Goal: Information Seeking & Learning: Understand process/instructions

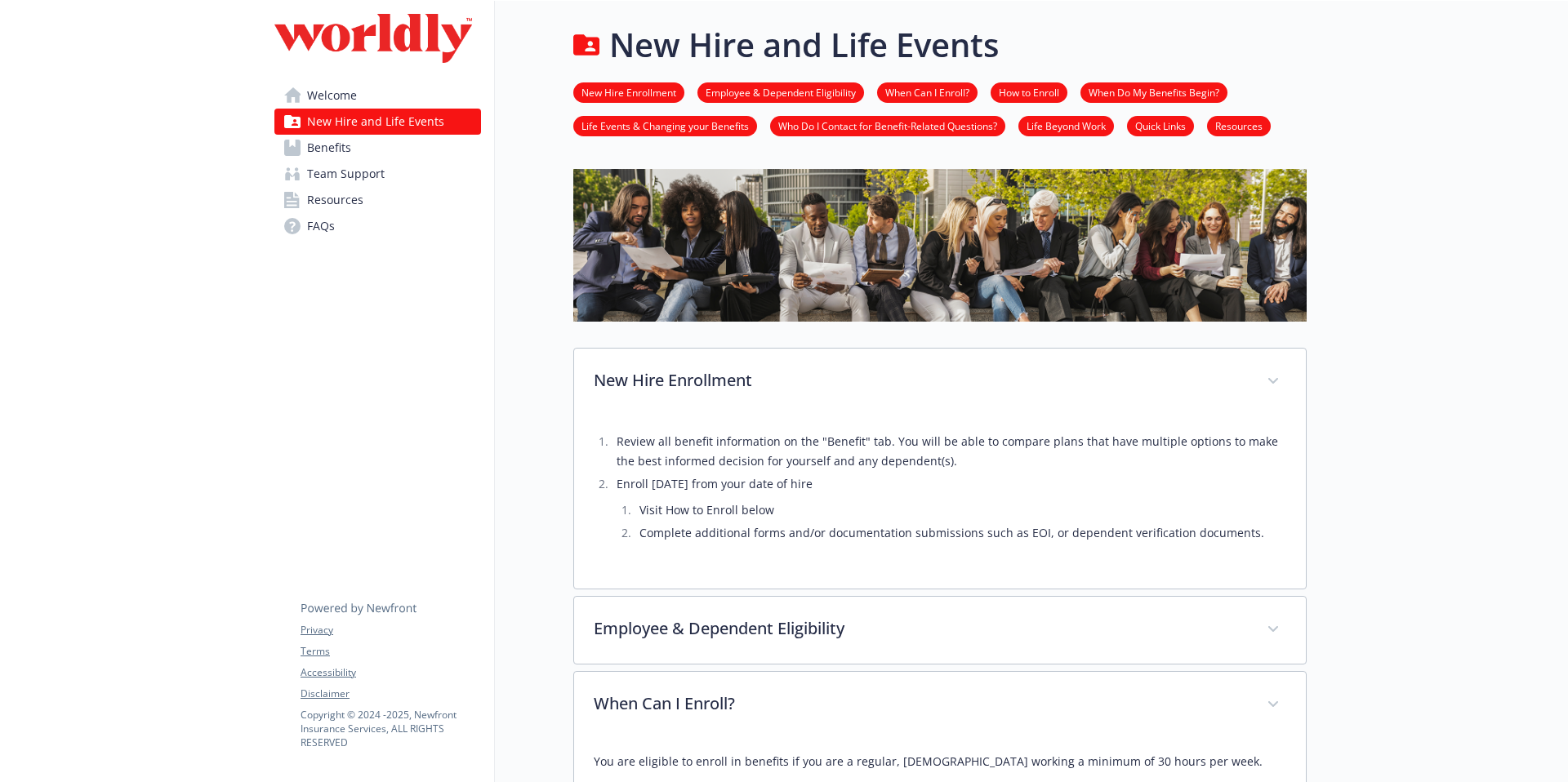
scroll to position [345, 0]
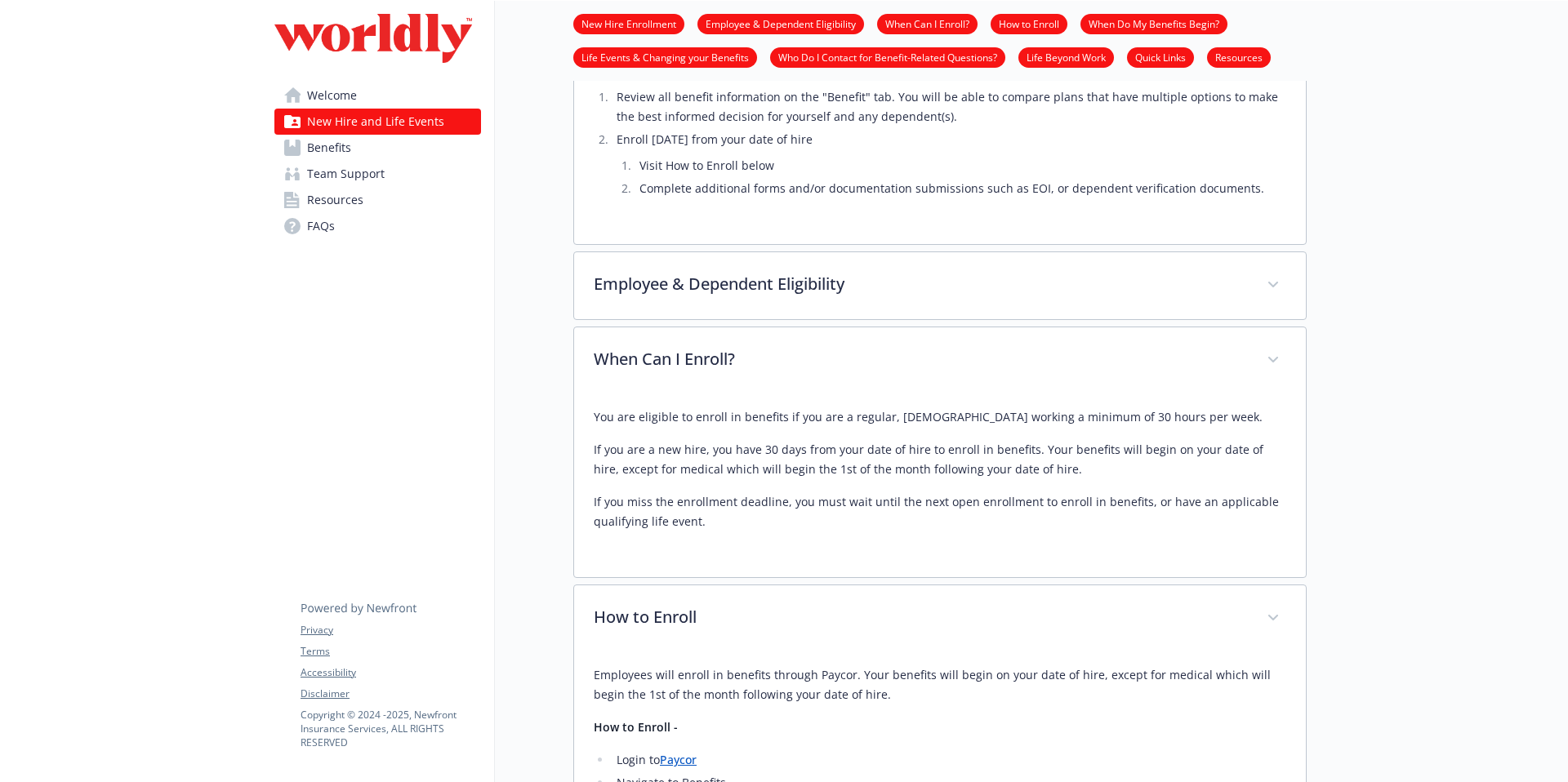
click at [362, 148] on link "Benefits" at bounding box center [378, 147] width 207 height 26
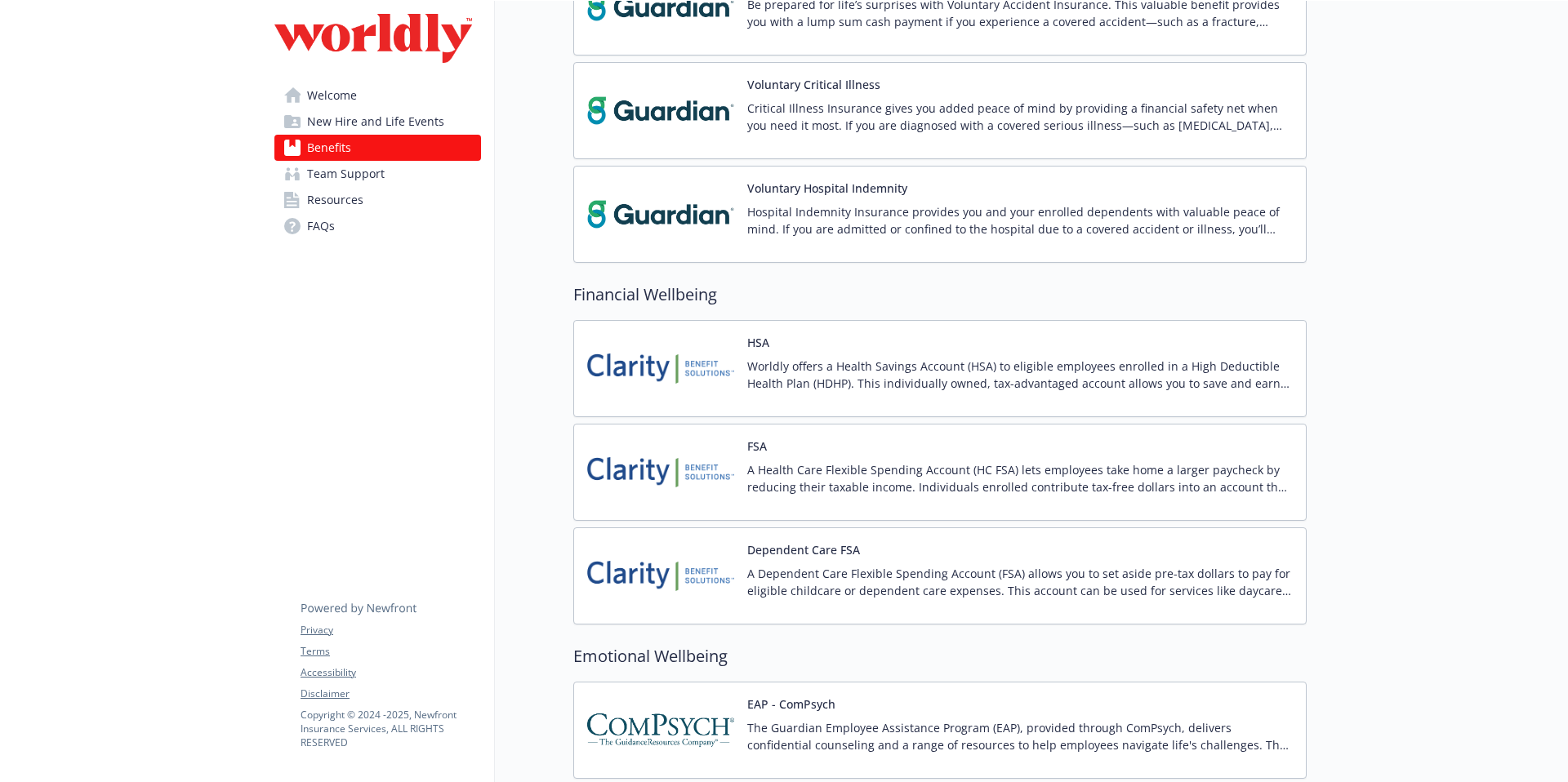
scroll to position [2092, 0]
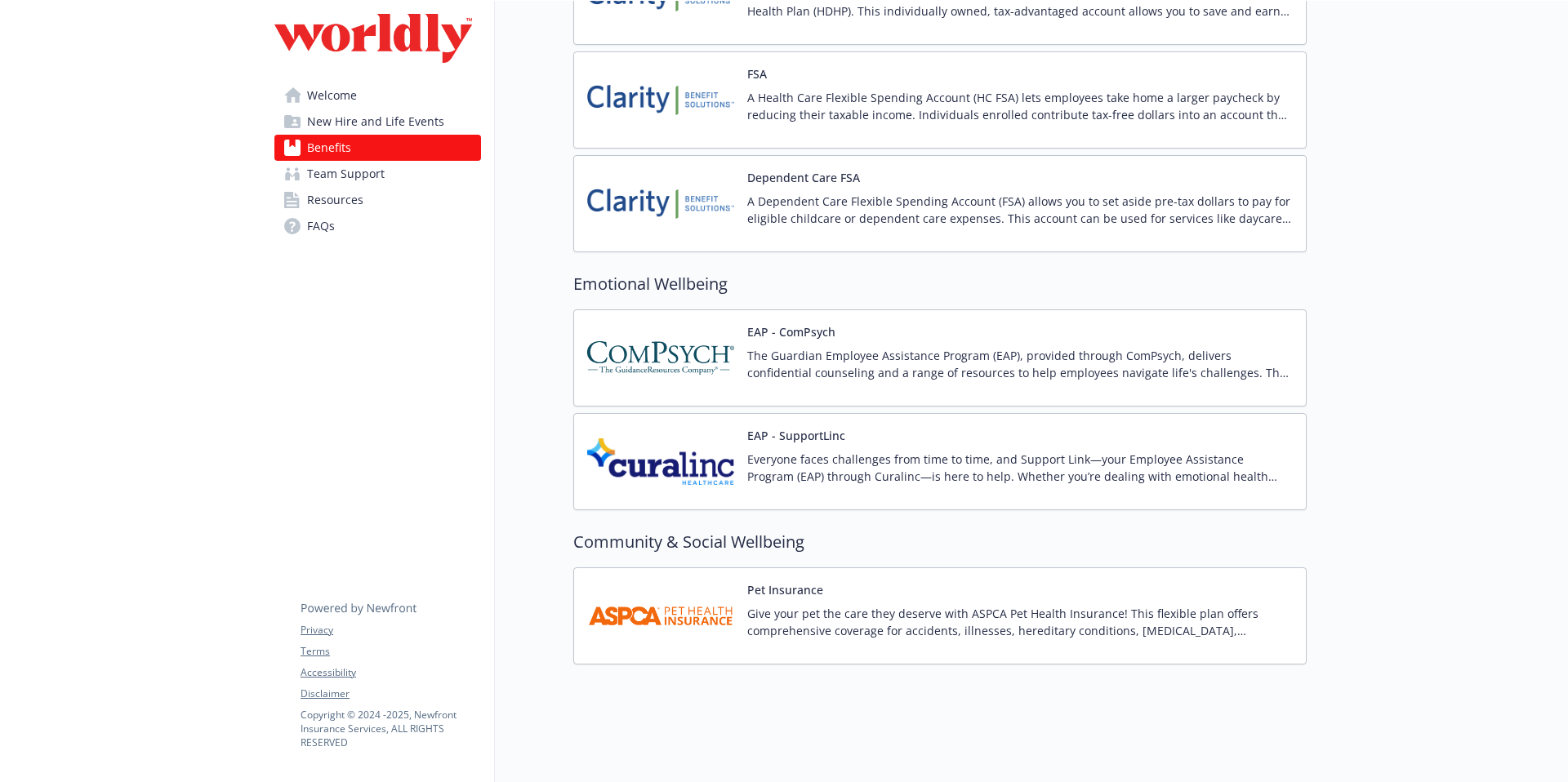
click at [924, 620] on p "Give your pet the care they deserve with ASPCA Pet Health Insurance! This flexi…" at bounding box center [1020, 621] width 545 height 34
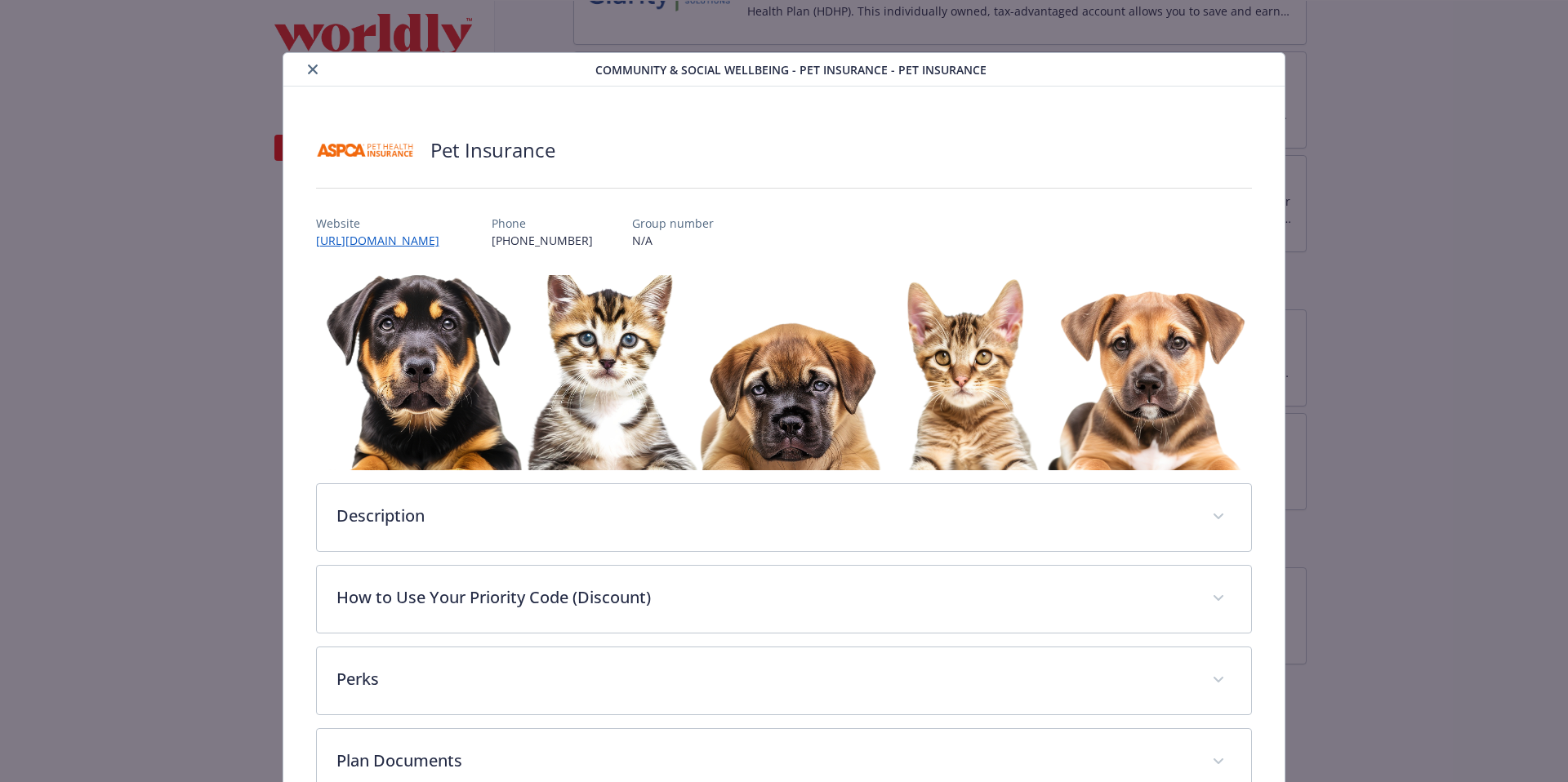
scroll to position [49, 0]
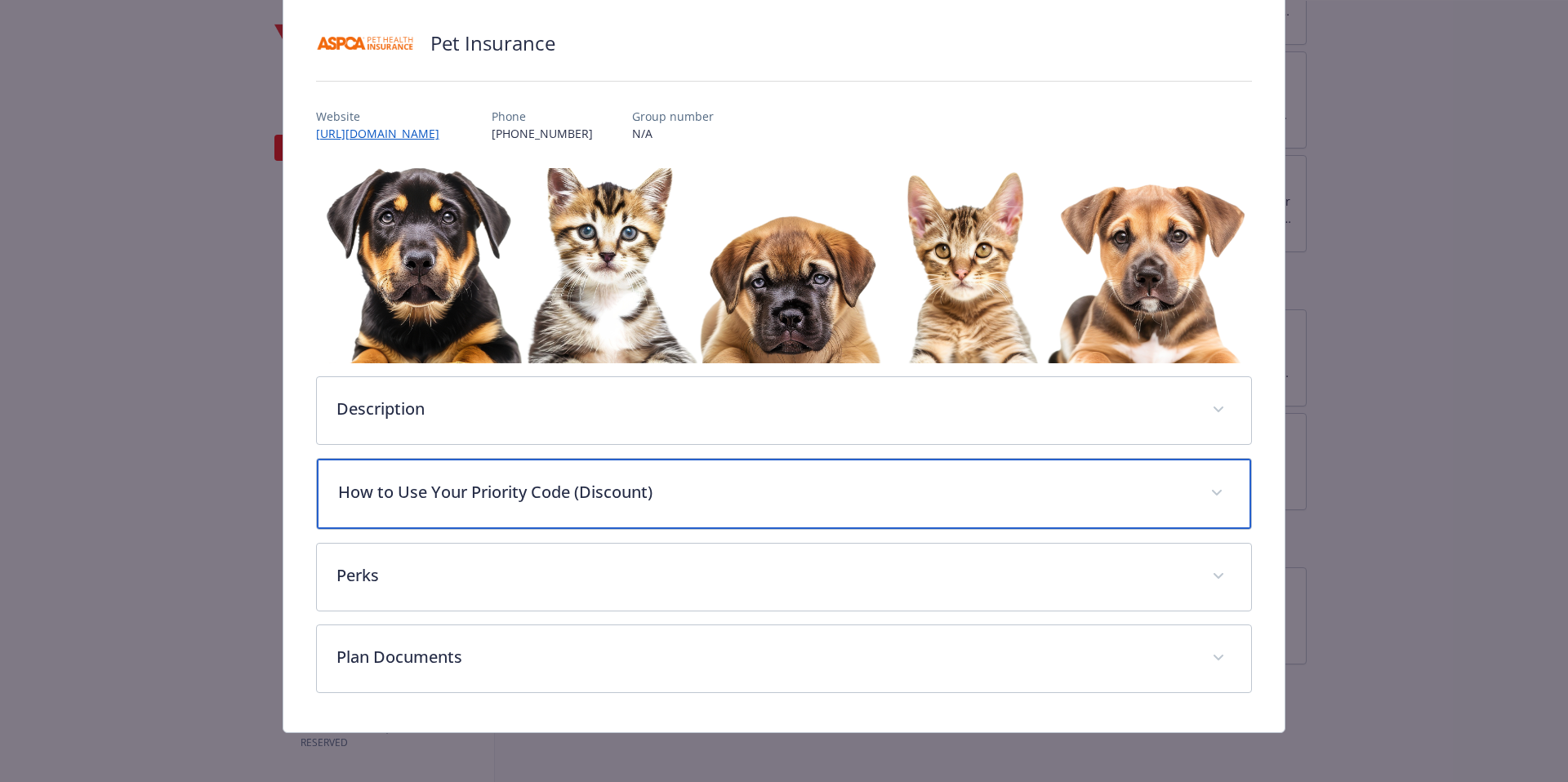
click at [705, 502] on p "How to Use Your Priority Code (Discount)" at bounding box center [765, 492] width 853 height 24
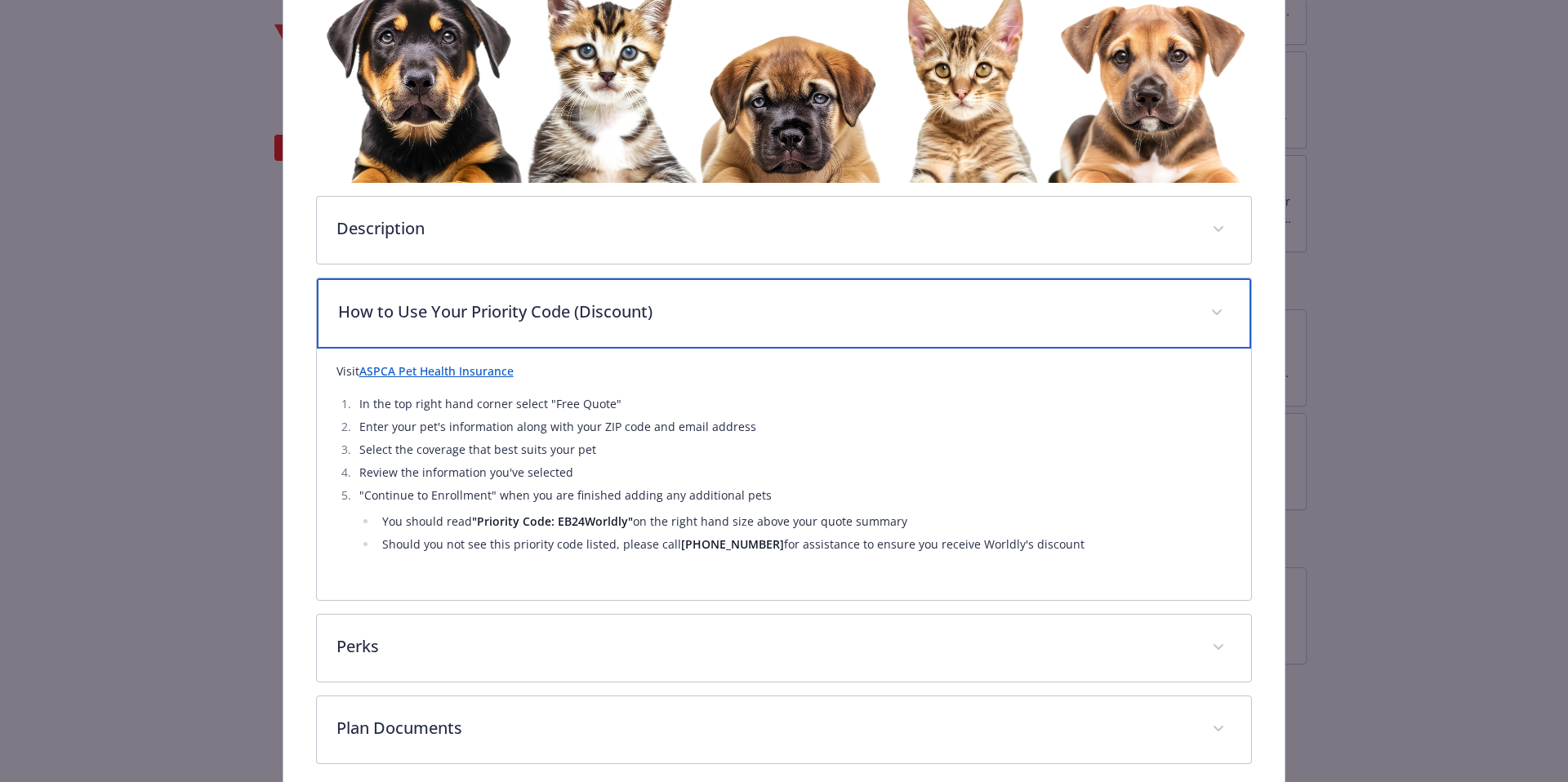
scroll to position [349, 0]
